Goal: Transaction & Acquisition: Purchase product/service

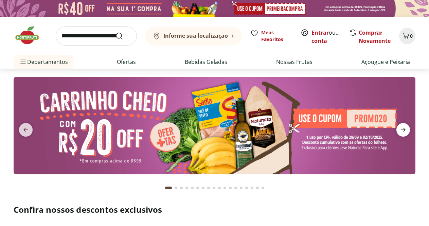
click at [406, 129] on icon "next" at bounding box center [403, 130] width 8 height 8
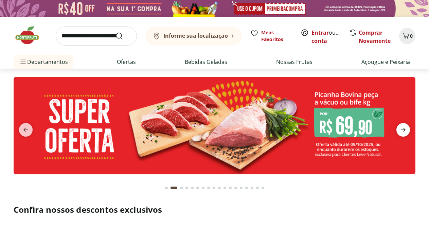
click at [406, 129] on icon "next" at bounding box center [403, 130] width 8 height 8
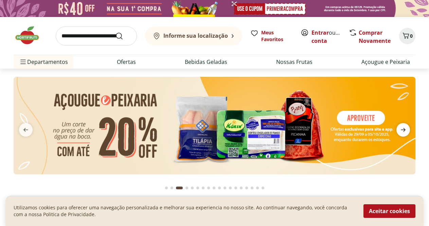
click at [406, 129] on icon "next" at bounding box center [403, 130] width 8 height 8
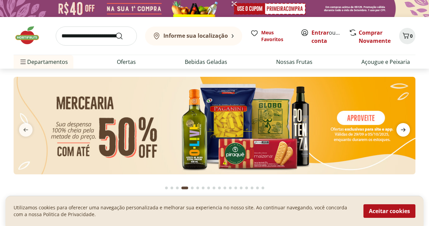
click at [406, 129] on icon "next" at bounding box center [403, 130] width 8 height 8
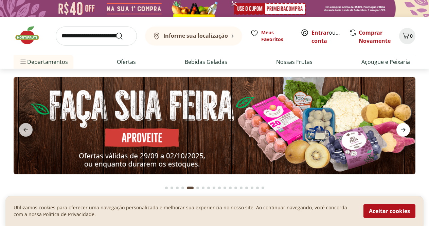
click at [406, 129] on icon "next" at bounding box center [403, 130] width 8 height 8
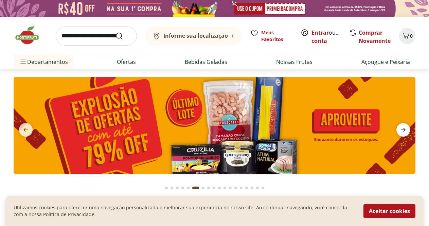
click at [406, 129] on icon "next" at bounding box center [403, 130] width 8 height 8
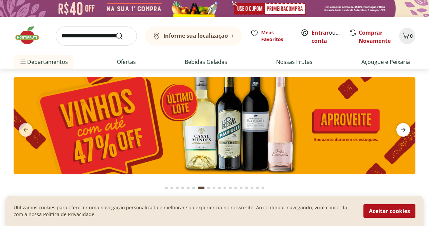
click at [406, 129] on icon "next" at bounding box center [403, 130] width 8 height 8
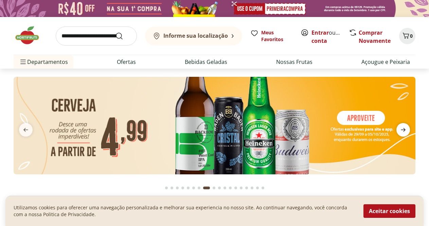
click at [406, 129] on icon "next" at bounding box center [403, 130] width 8 height 8
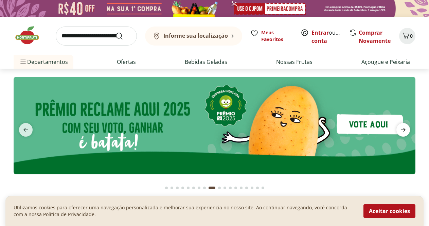
click at [406, 129] on icon "next" at bounding box center [403, 130] width 8 height 8
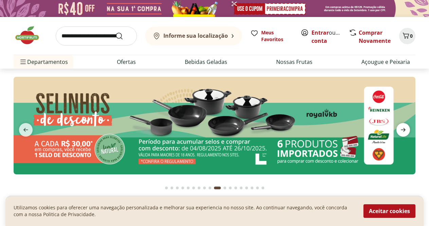
click at [406, 129] on icon "next" at bounding box center [403, 130] width 8 height 8
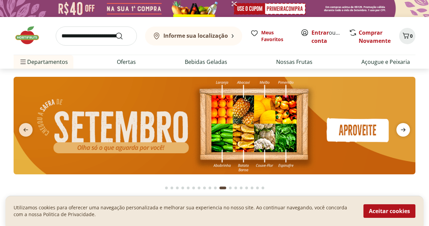
click at [406, 129] on icon "next" at bounding box center [403, 130] width 8 height 8
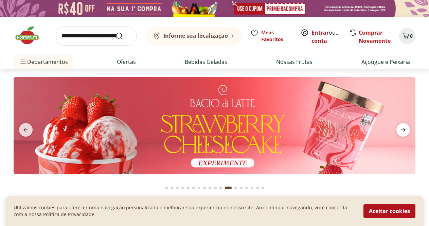
click at [406, 129] on icon "next" at bounding box center [403, 130] width 8 height 8
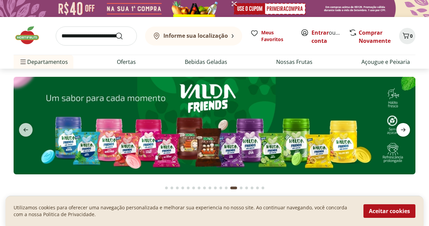
click at [403, 130] on icon "next" at bounding box center [403, 130] width 8 height 8
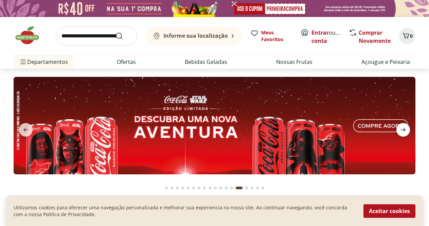
click at [403, 130] on icon "next" at bounding box center [403, 130] width 8 height 8
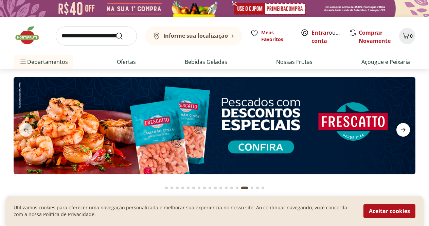
click at [403, 130] on icon "next" at bounding box center [403, 130] width 8 height 8
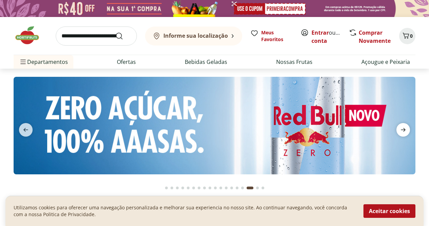
click at [403, 130] on icon "next" at bounding box center [403, 130] width 8 height 8
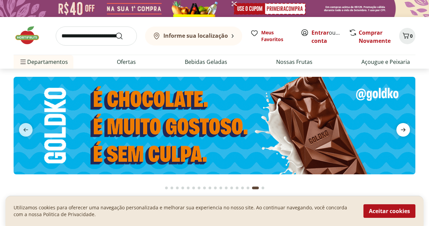
click at [403, 130] on icon "next" at bounding box center [403, 130] width 8 height 8
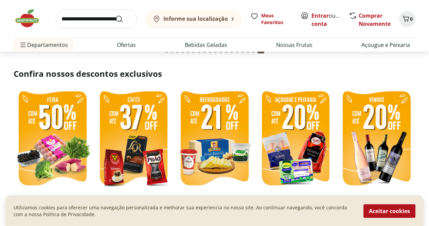
scroll to position [170, 0]
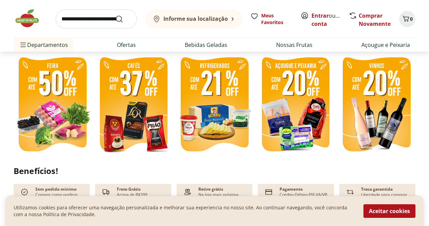
click at [50, 113] on img at bounding box center [53, 105] width 78 height 104
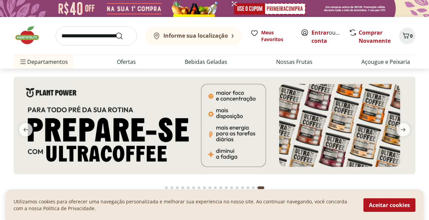
select select "**********"
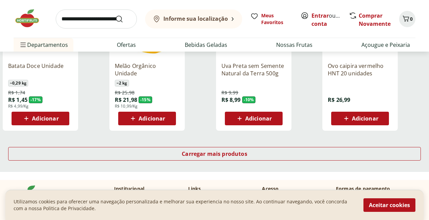
scroll to position [305, 0]
